Goal: Task Accomplishment & Management: Manage account settings

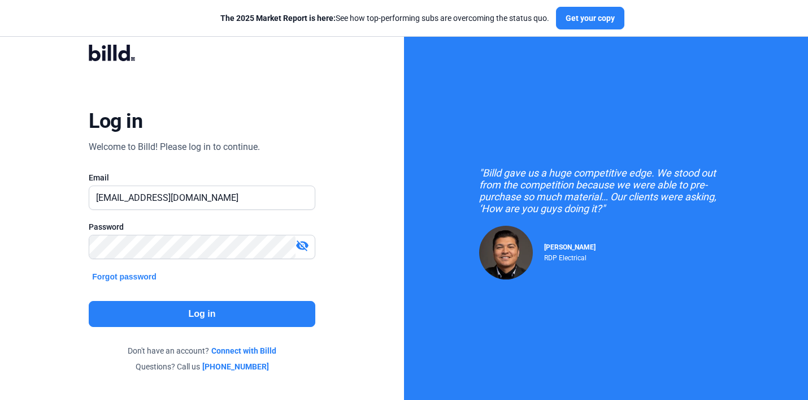
click at [208, 314] on button "Log in" at bounding box center [202, 314] width 226 height 26
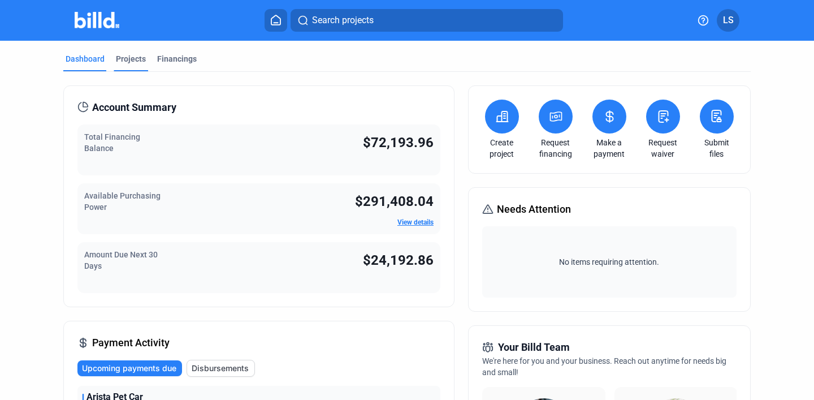
click at [127, 58] on div "Projects" at bounding box center [131, 58] width 30 height 11
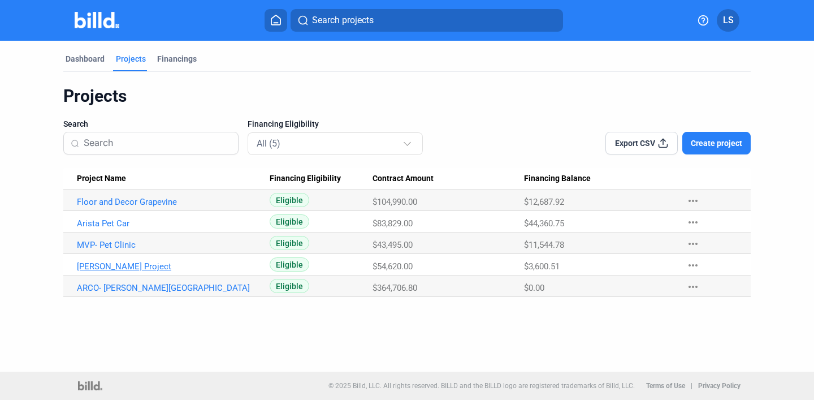
click at [132, 270] on link "[PERSON_NAME] Project" at bounding box center [168, 266] width 183 height 10
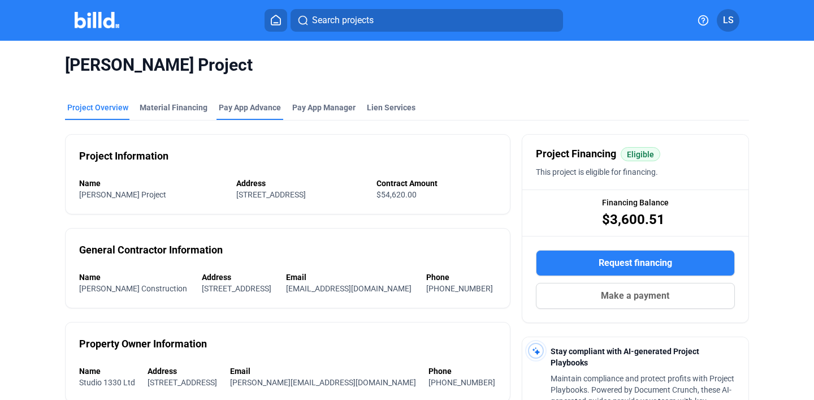
click at [241, 108] on div "Pay App Advance" at bounding box center [250, 107] width 62 height 11
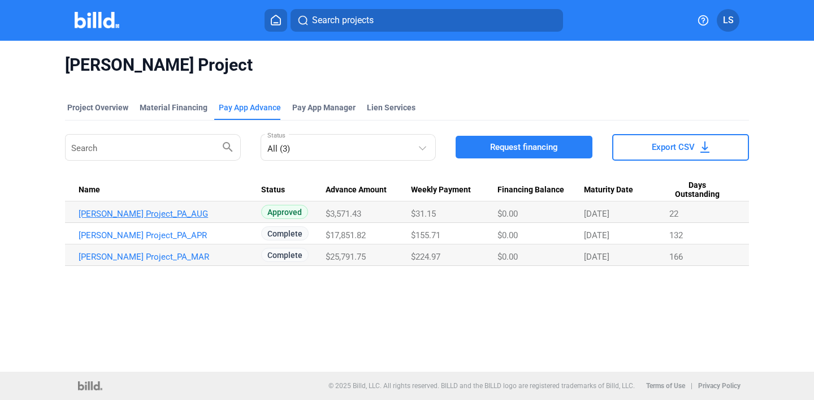
click at [218, 214] on link "[PERSON_NAME] Project_PA_AUG" at bounding box center [170, 214] width 183 height 10
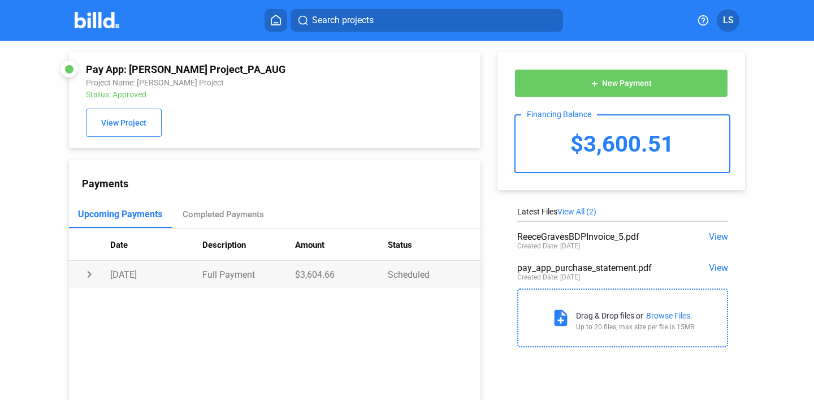
click at [211, 275] on td "Full Payment" at bounding box center [248, 274] width 93 height 27
click at [215, 299] on div "Payment Method: Account Ending in 7831" at bounding box center [288, 298] width 357 height 11
click at [191, 272] on td "[DATE]" at bounding box center [156, 274] width 93 height 27
click at [146, 274] on td "[DATE]" at bounding box center [156, 274] width 93 height 27
